Goal: Task Accomplishment & Management: Complete application form

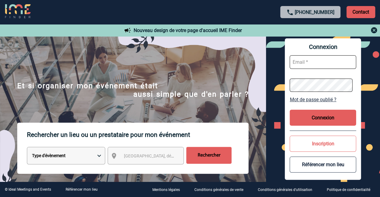
click at [357, 13] on p "Contact" at bounding box center [361, 12] width 29 height 12
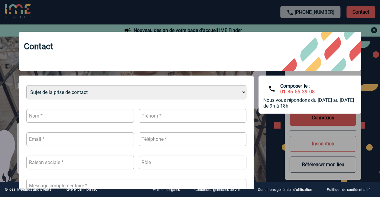
click at [226, 9] on div at bounding box center [190, 98] width 380 height 197
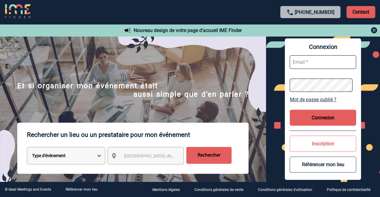
click at [312, 65] on input "text" at bounding box center [323, 62] width 67 height 14
type input "N"
type input "nathalie.leguet@hilti.com"
click at [334, 119] on button "Connexion" at bounding box center [323, 118] width 67 height 16
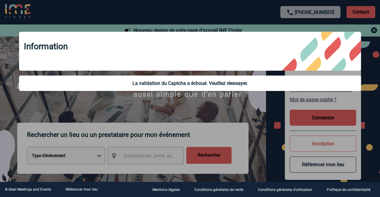
click at [368, 113] on div at bounding box center [190, 98] width 380 height 197
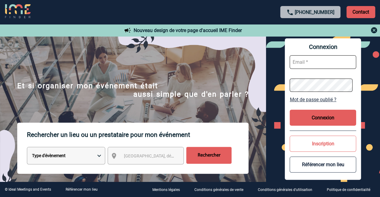
click at [320, 61] on input "text" at bounding box center [323, 62] width 67 height 14
type input "[PERSON_NAME][EMAIL_ADDRESS][DOMAIN_NAME]"
click at [275, 84] on div "Connexion nathalie.leguet@hilti.com Mot de passe oublié ? Connexion Inscription…" at bounding box center [323, 109] width 114 height 146
click at [319, 116] on button "Connexion" at bounding box center [323, 118] width 67 height 16
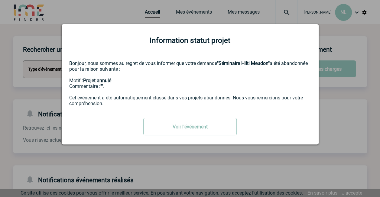
click at [196, 132] on link "Voir l'événement" at bounding box center [190, 127] width 94 height 18
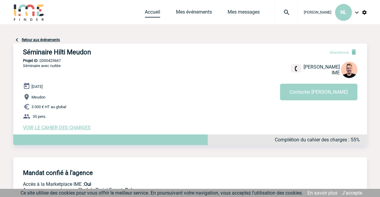
click at [157, 10] on link "Accueil" at bounding box center [152, 13] width 15 height 8
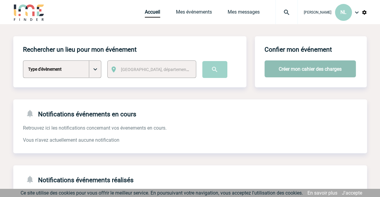
click at [323, 68] on button "Créer mon cahier des charges" at bounding box center [310, 69] width 91 height 17
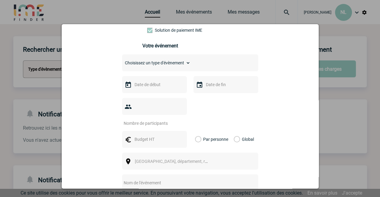
scroll to position [79, 0]
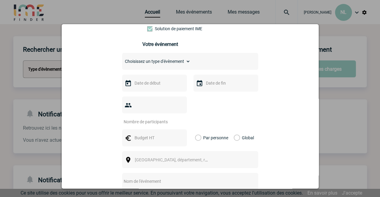
click at [186, 62] on select "Choisissez un type d'évènement Séminaire avec nuitée Séminaire sans nuitée Repa…" at bounding box center [156, 61] width 68 height 8
click at [282, 91] on div "Vous nous confiez la gestion de votre projet, nous vous remercions de préciser …" at bounding box center [190, 116] width 242 height 276
click at [273, 62] on div "Vous nous confiez la gestion de votre projet, nous vous remercions de préciser …" at bounding box center [190, 116] width 242 height 276
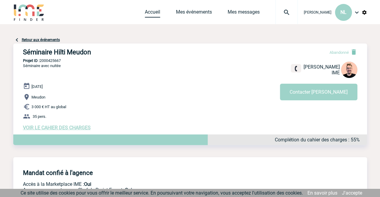
click at [154, 13] on link "Accueil" at bounding box center [152, 13] width 15 height 8
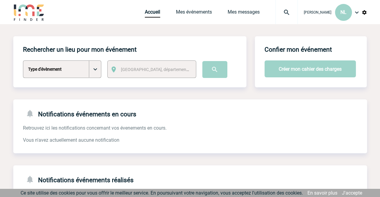
click at [96, 70] on select "Type d'évènement Séminaire avec nuitée Séminaire sans nuitée Repas de groupe Te…" at bounding box center [62, 70] width 78 height 18
select select "7"
click at [23, 61] on select "Type d'évènement Séminaire avec nuitée Séminaire sans nuitée Repas de groupe Te…" at bounding box center [62, 70] width 78 height 18
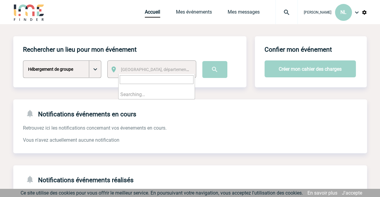
click at [162, 68] on span "Ville, département, région..." at bounding box center [163, 69] width 84 height 5
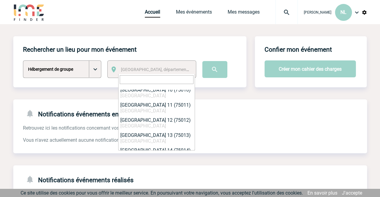
scroll to position [224, 0]
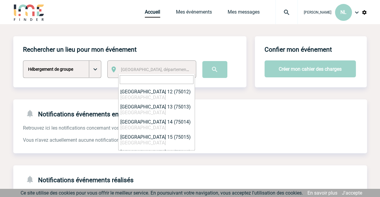
select select "775"
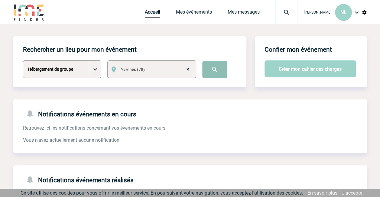
click at [213, 71] on input "image" at bounding box center [214, 69] width 25 height 17
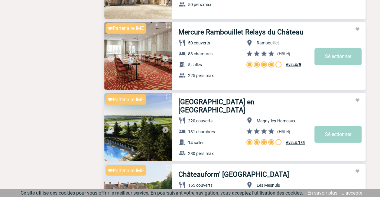
scroll to position [448, 0]
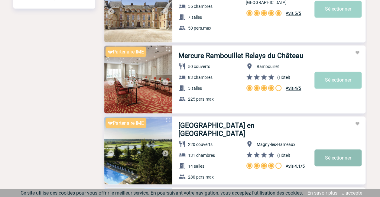
click at [323, 151] on link "Sélectionner" at bounding box center [338, 157] width 47 height 17
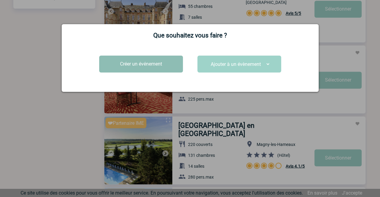
click at [154, 66] on button "Créer un événement" at bounding box center [141, 64] width 84 height 17
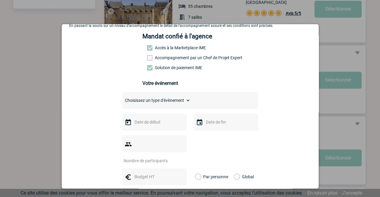
scroll to position [72, 0]
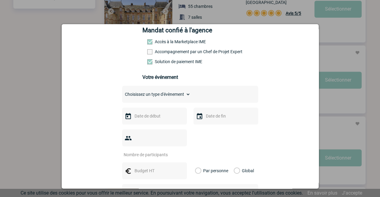
click at [184, 97] on select "Choisissez un type d'évènement Séminaire avec nuitée Séminaire sans nuitée Repa…" at bounding box center [156, 94] width 68 height 8
click at [122, 93] on select "Choisissez un type d'évènement Séminaire avec nuitée Séminaire sans nuitée Repa…" at bounding box center [156, 94] width 68 height 8
click at [185, 94] on select "Choisissez un type d'évènement Séminaire avec nuitée Séminaire sans nuitée Repa…" at bounding box center [156, 94] width 68 height 8
select select "1"
click at [122, 93] on select "Choisissez un type d'évènement Séminaire avec nuitée Séminaire sans nuitée Repa…" at bounding box center [156, 94] width 68 height 8
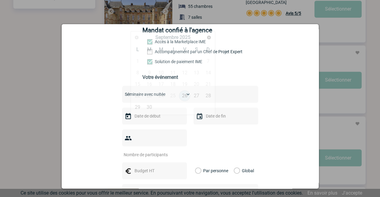
click at [166, 119] on input "text" at bounding box center [154, 116] width 42 height 8
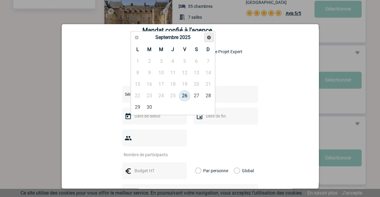
click at [208, 39] on span "Suivant" at bounding box center [209, 37] width 5 height 5
click at [175, 83] on link "18" at bounding box center [172, 84] width 11 height 11
type input "18-12-2025"
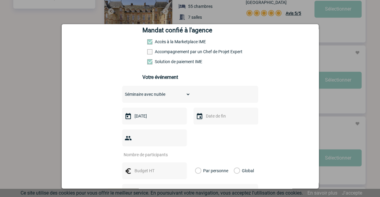
click at [207, 120] on input "text" at bounding box center [226, 116] width 42 height 8
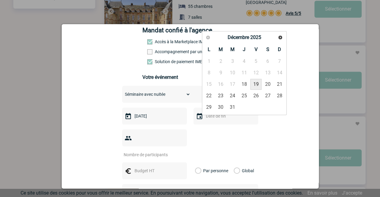
click at [255, 83] on link "19" at bounding box center [256, 84] width 11 height 11
type input "19-12-2025"
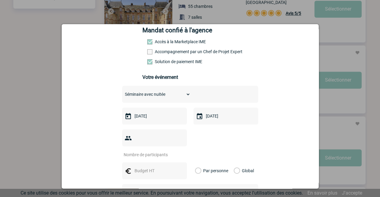
click at [164, 151] on input "number" at bounding box center [150, 155] width 57 height 8
type input "200"
click at [217, 143] on div "200" at bounding box center [190, 144] width 136 height 28
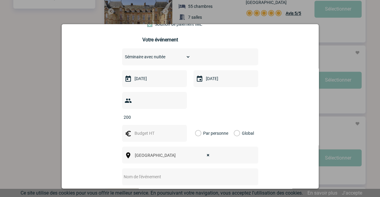
scroll to position [110, 0]
click at [162, 129] on input "text" at bounding box center [154, 133] width 42 height 8
click at [238, 125] on div "Global" at bounding box center [243, 133] width 20 height 17
click at [234, 125] on label "Global" at bounding box center [236, 133] width 4 height 17
click at [0, 0] on input "Global" at bounding box center [0, 0] width 0 height 0
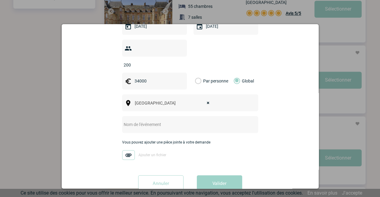
scroll to position [132, 0]
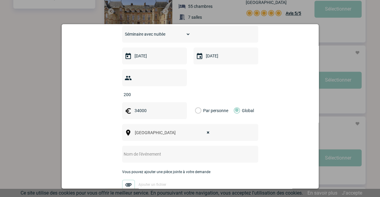
click at [137, 107] on input "34000" at bounding box center [154, 111] width 42 height 8
click at [136, 107] on input "32 000" at bounding box center [154, 111] width 42 height 8
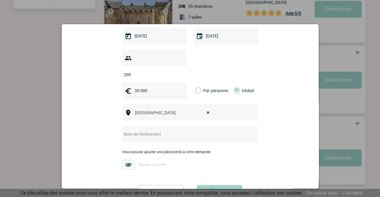
type input "30 000"
click at [178, 130] on input "text" at bounding box center [182, 134] width 120 height 8
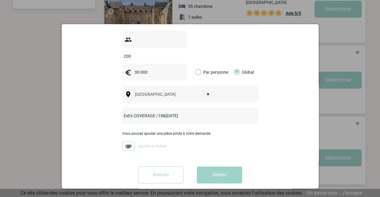
scroll to position [461, 0]
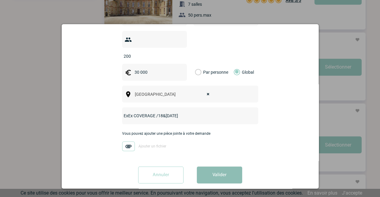
type input "ExEx COVERAGE /18&19déc25"
click at [211, 167] on button "Valider" at bounding box center [219, 175] width 45 height 17
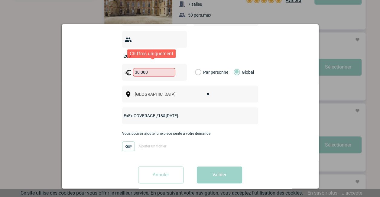
click at [139, 68] on input "30 000" at bounding box center [154, 72] width 42 height 8
type input "30000"
click at [278, 99] on div "Vous nous confiez la gestion de votre projet, nous vous remercions de préciser …" at bounding box center [190, 30] width 242 height 315
click at [226, 156] on div "Vous nous confiez la gestion de votre projet, nous vous remercions de préciser …" at bounding box center [190, 30] width 242 height 315
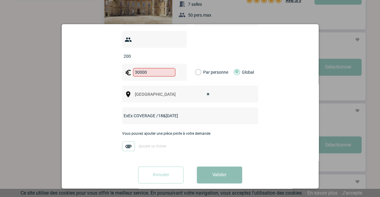
click at [220, 169] on button "Valider" at bounding box center [219, 175] width 45 height 17
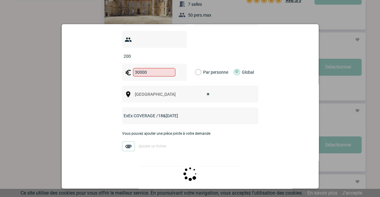
scroll to position [0, 0]
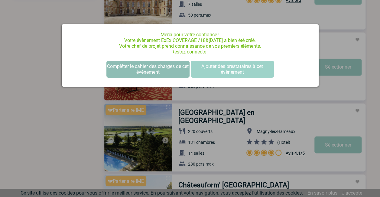
click at [139, 71] on button "Compléter le cahier des charges de cet événement" at bounding box center [148, 69] width 83 height 17
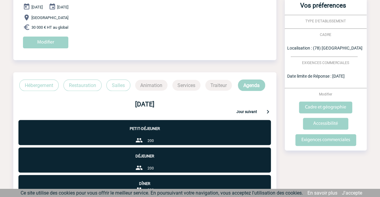
scroll to position [82, 0]
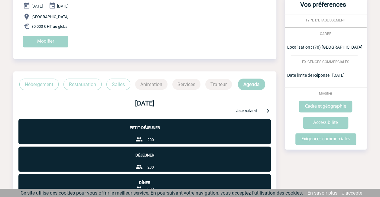
click at [50, 86] on p "Hébergement" at bounding box center [38, 84] width 39 height 11
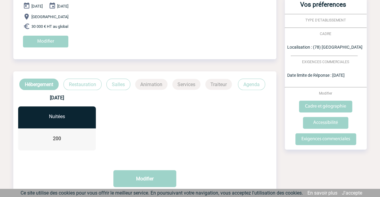
scroll to position [118, 0]
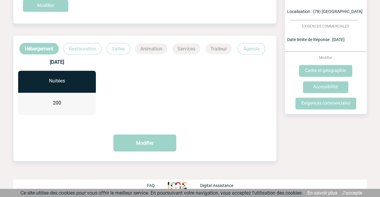
click at [80, 53] on p "Restauration" at bounding box center [83, 48] width 38 height 11
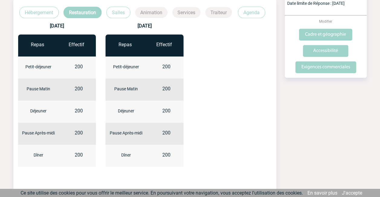
scroll to position [105, 0]
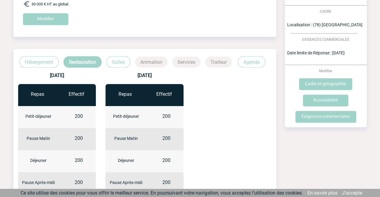
click at [123, 61] on p "Salles" at bounding box center [119, 61] width 24 height 11
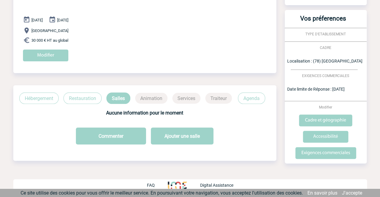
click at [159, 97] on p "Animation" at bounding box center [151, 98] width 32 height 11
click at [188, 100] on p "Services" at bounding box center [186, 98] width 28 height 11
click at [96, 97] on p "Restauration" at bounding box center [83, 98] width 38 height 11
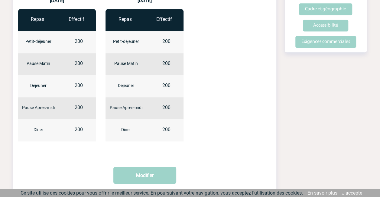
scroll to position [180, 0]
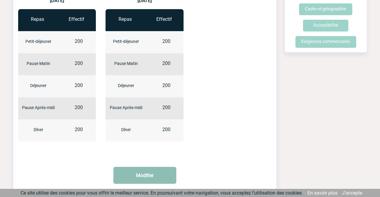
click at [151, 174] on button "Modifier" at bounding box center [144, 175] width 63 height 17
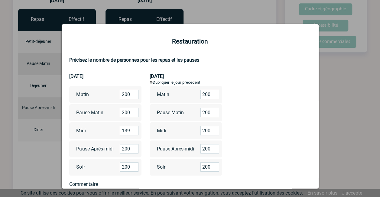
click at [134, 133] on input "139" at bounding box center [129, 130] width 19 height 9
drag, startPoint x: 125, startPoint y: 131, endPoint x: 112, endPoint y: 132, distance: 13.1
click at [112, 132] on div "Midi 139" at bounding box center [105, 131] width 73 height 17
type input "0"
click at [208, 131] on input "200" at bounding box center [210, 130] width 19 height 9
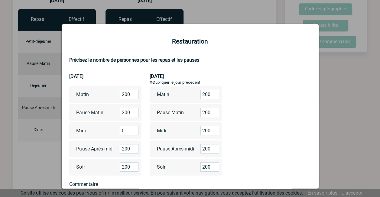
drag, startPoint x: 208, startPoint y: 131, endPoint x: 194, endPoint y: 132, distance: 13.9
click at [194, 132] on div "Midi 200" at bounding box center [186, 131] width 73 height 17
type input "0"
drag, startPoint x: 129, startPoint y: 150, endPoint x: 118, endPoint y: 149, distance: 11.2
click at [118, 149] on div "Pause Après-midi 200" at bounding box center [105, 149] width 73 height 17
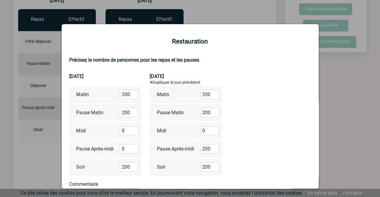
type input "0"
drag, startPoint x: 208, startPoint y: 150, endPoint x: 194, endPoint y: 150, distance: 14.5
click at [201, 150] on input "196" at bounding box center [210, 148] width 19 height 9
drag, startPoint x: 208, startPoint y: 151, endPoint x: 195, endPoint y: 153, distance: 12.8
click at [195, 153] on div "Pause Après-midi 196" at bounding box center [186, 149] width 73 height 17
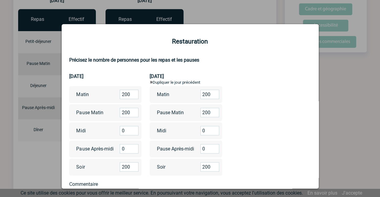
type input "0"
drag, startPoint x: 130, startPoint y: 112, endPoint x: 116, endPoint y: 114, distance: 13.1
click at [116, 114] on div "Pause Matin 200" at bounding box center [105, 112] width 73 height 17
type input "0"
drag, startPoint x: 208, startPoint y: 113, endPoint x: 190, endPoint y: 113, distance: 17.9
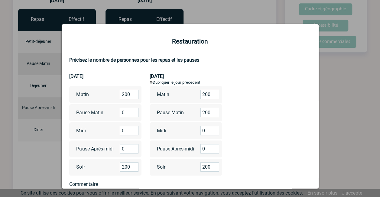
click at [190, 113] on div "Pause Matin 200" at bounding box center [186, 112] width 73 height 17
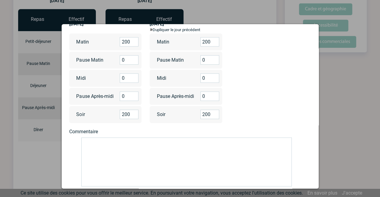
scroll to position [53, 0]
type input "0"
click at [181, 150] on textarea at bounding box center [186, 161] width 211 height 49
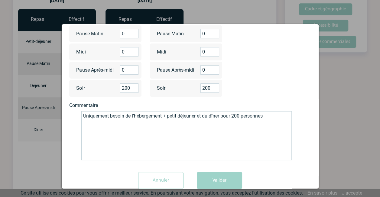
scroll to position [94, 0]
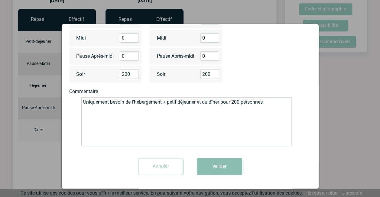
type textarea "Uniquement besoin de l'hébergement + petit déjeuner et du dîner pour 200 person…"
click at [220, 166] on button "Valider" at bounding box center [219, 166] width 45 height 17
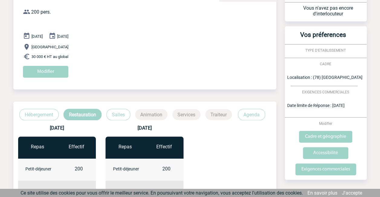
scroll to position [51, 0]
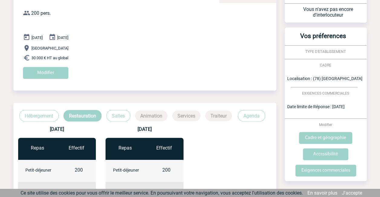
click at [48, 117] on p "Hébergement" at bounding box center [38, 115] width 39 height 11
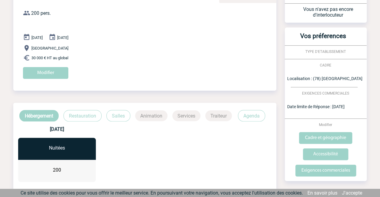
scroll to position [118, 0]
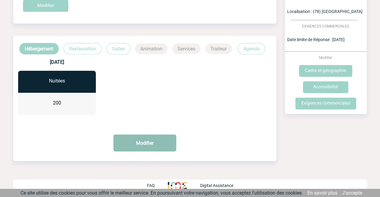
click at [145, 147] on button "Modifier" at bounding box center [144, 143] width 63 height 17
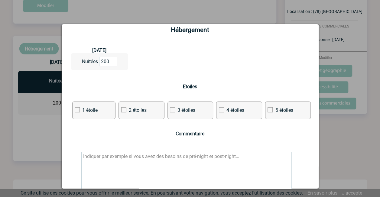
scroll to position [12, 0]
click at [232, 109] on label "4 étoiles" at bounding box center [231, 110] width 25 height 6
click at [0, 0] on input "4 étoiles" at bounding box center [0, 0] width 0 height 0
click at [176, 157] on textarea at bounding box center [186, 176] width 211 height 49
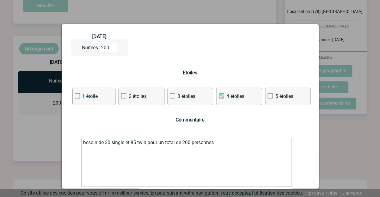
scroll to position [67, 0]
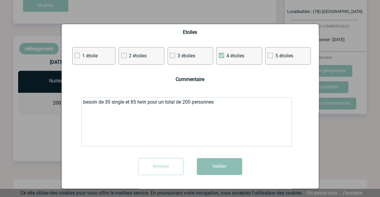
type textarea "besoin de 30 single et 85 twin pour un total de 200 personnes"
click at [220, 170] on button "Valider" at bounding box center [219, 166] width 45 height 17
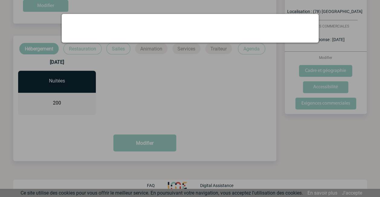
scroll to position [0, 0]
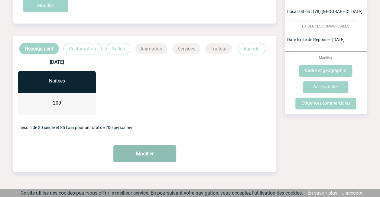
click at [136, 156] on button "Modifier" at bounding box center [144, 153] width 63 height 17
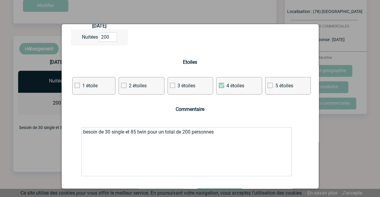
scroll to position [38, 0]
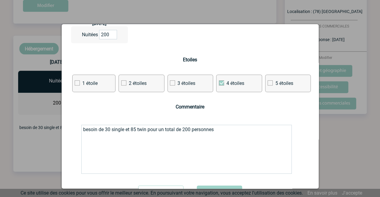
click at [222, 130] on textarea "besoin de 30 single et 85 twin pour un total de 200 personnes" at bounding box center [186, 149] width 211 height 49
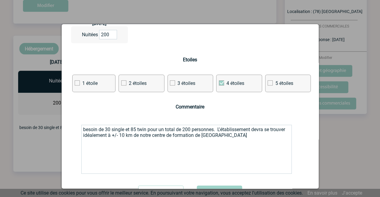
click at [140, 137] on textarea "besoin de 30 single et 85 twin pour un total de 200 personnes" at bounding box center [186, 149] width 211 height 49
click at [247, 135] on textarea "besoin de 30 single et 85 twin pour un total de 200 personnes" at bounding box center [186, 149] width 211 height 49
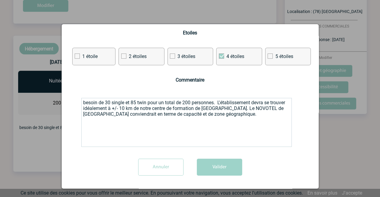
scroll to position [66, 0]
type textarea "besoin de 30 single et 85 twin pour un total de 200 personnes. L'établissement …"
click at [220, 166] on button "Valider" at bounding box center [219, 167] width 45 height 17
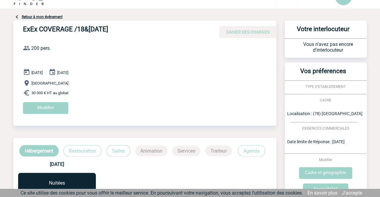
scroll to position [0, 0]
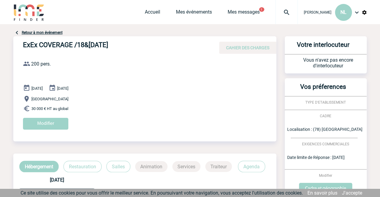
click at [333, 156] on span "Date limite de Réponse : 30/09/2025" at bounding box center [315, 157] width 57 height 5
click at [51, 123] on input "Modifier" at bounding box center [45, 124] width 45 height 12
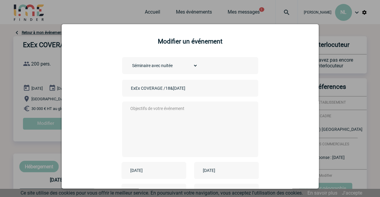
click at [192, 66] on select "Choisissez un type d'évènement Séminaire avec nuitée Séminaire sans nuitée Repa…" at bounding box center [164, 65] width 68 height 8
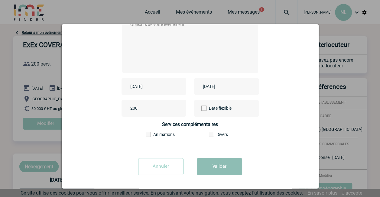
click at [217, 172] on button "Valider" at bounding box center [219, 166] width 45 height 17
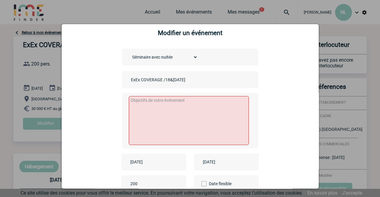
scroll to position [0, 0]
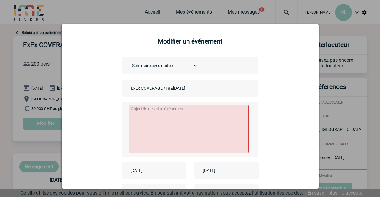
click at [288, 94] on div "Choisissez un type d'évènement Séminaire avec nuitée Séminaire sans nuitée Repa…" at bounding box center [190, 146] width 242 height 179
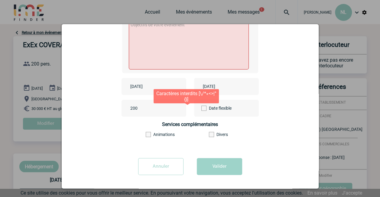
scroll to position [33, 0]
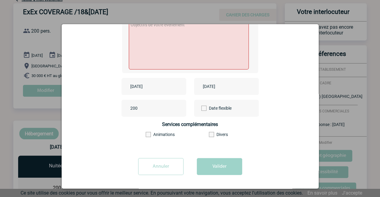
click at [166, 167] on input "Annuler" at bounding box center [160, 166] width 45 height 17
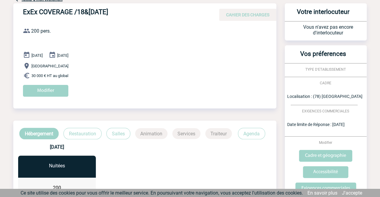
scroll to position [0, 0]
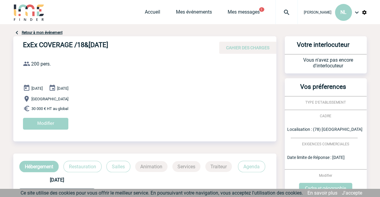
click at [44, 107] on span "30 000 € HT au global" at bounding box center [49, 109] width 37 height 5
click at [37, 107] on span "30 000 € HT au global" at bounding box center [49, 109] width 37 height 5
click at [39, 123] on input "Modifier" at bounding box center [45, 124] width 45 height 12
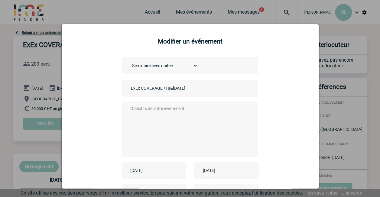
click at [288, 113] on div "Choisissez un type d'évènement Séminaire avec nuitée Séminaire sans nuitée Repa…" at bounding box center [190, 146] width 242 height 179
click at [291, 139] on div "Choisissez un type d'évènement Séminaire avec nuitée Séminaire sans nuitée Repa…" at bounding box center [190, 146] width 242 height 179
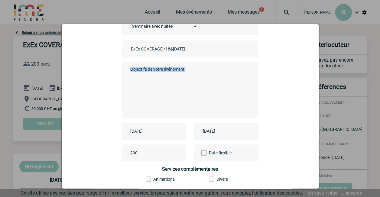
scroll to position [85, 0]
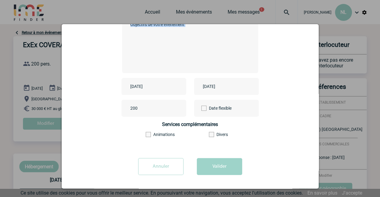
click at [163, 170] on input "Annuler" at bounding box center [160, 166] width 45 height 17
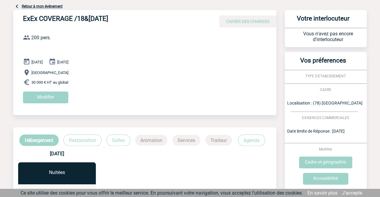
scroll to position [27, 0]
click at [51, 80] on span "30 000 € HT au global" at bounding box center [49, 82] width 37 height 5
click at [238, 21] on span "CAHIER DES CHARGES" at bounding box center [247, 21] width 43 height 5
click at [234, 21] on span "CAHIER DES CHARGES" at bounding box center [247, 21] width 43 height 5
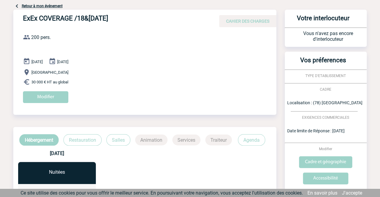
click at [232, 22] on span "CAHIER DES CHARGES" at bounding box center [247, 21] width 43 height 5
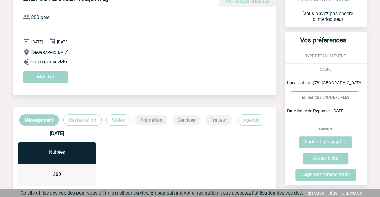
scroll to position [46, 0]
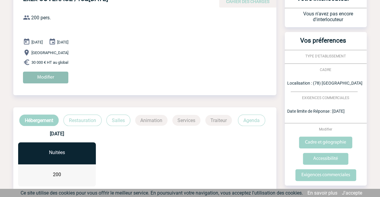
click at [53, 80] on input "Modifier" at bounding box center [45, 78] width 45 height 12
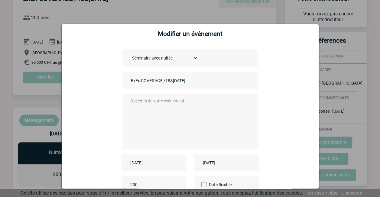
scroll to position [7, 0]
click at [186, 100] on textarea at bounding box center [189, 121] width 120 height 48
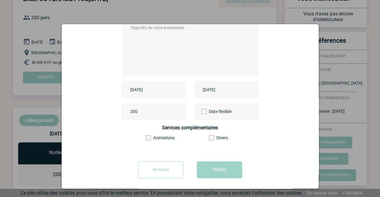
scroll to position [81, 0]
click at [212, 169] on button "Valider" at bounding box center [219, 169] width 45 height 17
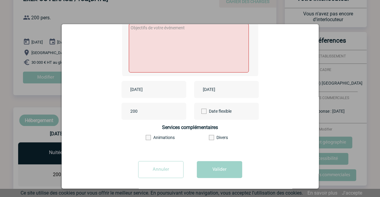
scroll to position [0, 0]
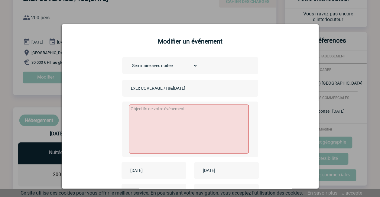
click at [270, 114] on div "Choisissez un type d'évènement Séminaire avec nuitée Séminaire sans nuitée Repa…" at bounding box center [190, 146] width 242 height 179
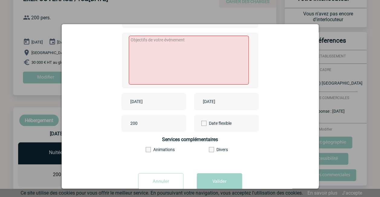
scroll to position [85, 0]
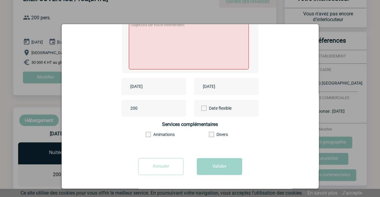
click at [155, 171] on input "Annuler" at bounding box center [160, 166] width 45 height 17
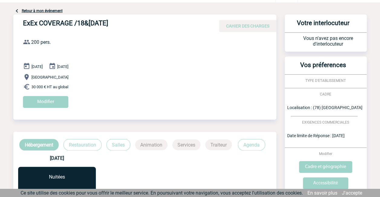
scroll to position [0, 0]
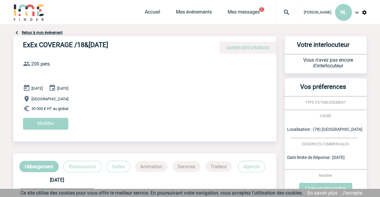
click at [16, 33] on img at bounding box center [16, 32] width 7 height 7
click at [34, 34] on link "Retour à mon événement" at bounding box center [42, 33] width 41 height 4
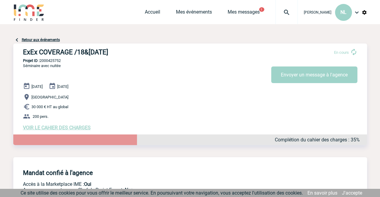
click at [76, 130] on span "VOIR LE CAHIER DES CHARGES" at bounding box center [57, 128] width 68 height 6
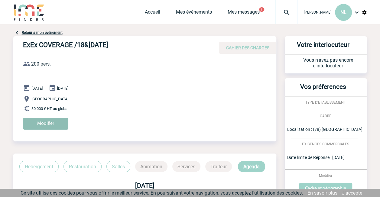
click at [50, 122] on input "Modifier" at bounding box center [45, 124] width 45 height 12
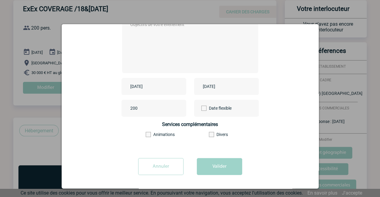
scroll to position [72, 0]
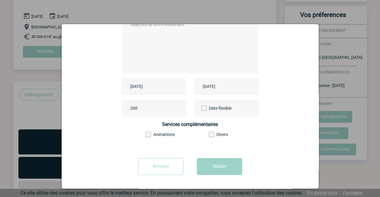
click at [161, 164] on input "Annuler" at bounding box center [160, 166] width 45 height 17
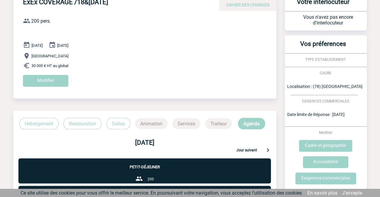
scroll to position [0, 0]
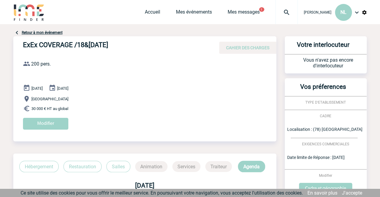
click at [51, 109] on span "30 000 € HT au global" at bounding box center [49, 109] width 37 height 5
drag, startPoint x: 51, startPoint y: 109, endPoint x: 47, endPoint y: 107, distance: 4.6
click at [47, 107] on span "30 000 € HT au global" at bounding box center [49, 109] width 37 height 5
click at [46, 107] on span "30 000 € HT au global" at bounding box center [49, 109] width 37 height 5
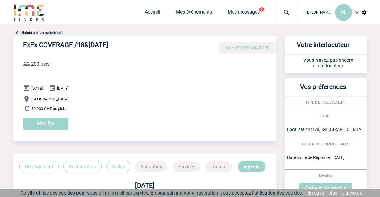
click at [46, 107] on span "30 000 € HT au global" at bounding box center [49, 109] width 37 height 5
click at [62, 110] on span "30 000 € HT au global" at bounding box center [49, 109] width 37 height 5
drag, startPoint x: 56, startPoint y: 104, endPoint x: 25, endPoint y: 106, distance: 30.9
click at [25, 106] on p "30 000 € HT au global" at bounding box center [150, 108] width 254 height 7
drag, startPoint x: 25, startPoint y: 106, endPoint x: 87, endPoint y: 107, distance: 61.1
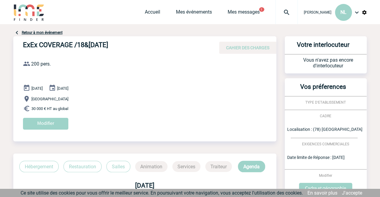
click at [87, 107] on p "30 000 € HT au global" at bounding box center [150, 108] width 254 height 7
click at [41, 122] on input "Modifier" at bounding box center [45, 124] width 45 height 12
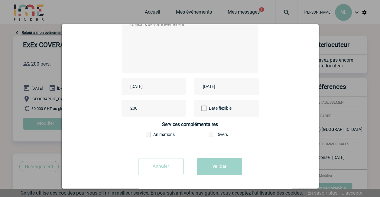
click at [164, 168] on input "Annuler" at bounding box center [160, 166] width 45 height 17
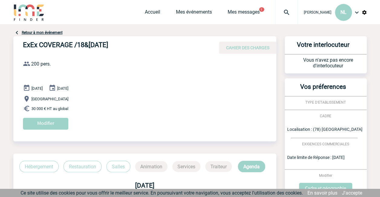
click at [29, 32] on link "Retour à mon événement" at bounding box center [42, 33] width 41 height 4
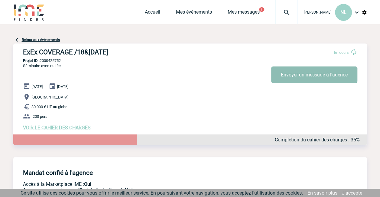
click at [303, 75] on button "Envoyer un message à l'agence" at bounding box center [314, 75] width 86 height 17
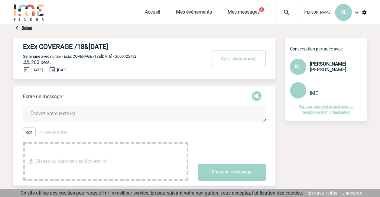
click at [102, 115] on textarea at bounding box center [144, 114] width 243 height 16
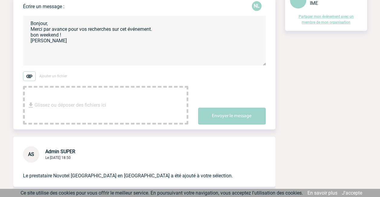
scroll to position [90, 0]
type textarea "Bonjour, Merci par avance pour vos recherches sur cet événement. bon weekend ! …"
click at [246, 121] on button "Envoyer le message" at bounding box center [232, 115] width 68 height 17
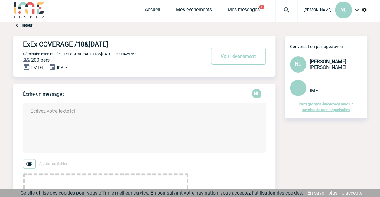
scroll to position [0, 0]
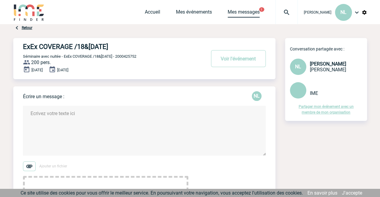
click at [253, 15] on link "Mes messages" at bounding box center [244, 13] width 32 height 8
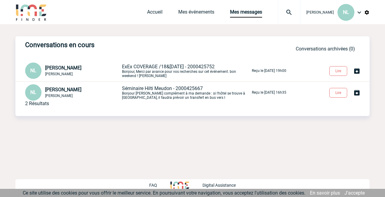
click at [360, 13] on img at bounding box center [359, 12] width 7 height 7
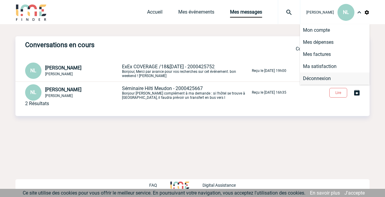
click at [324, 77] on li "Déconnexion" at bounding box center [335, 79] width 70 height 12
